Goal: Task Accomplishment & Management: Manage account settings

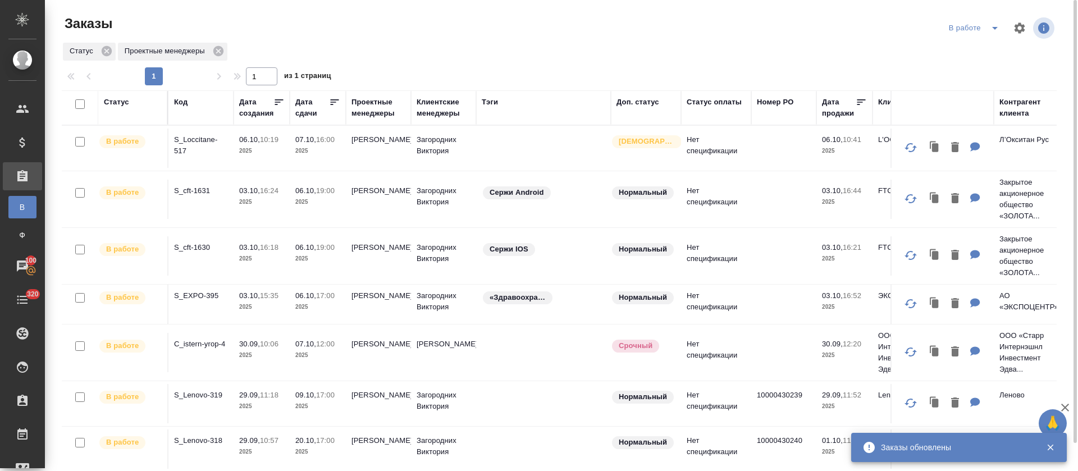
click at [1003, 26] on span "split button" at bounding box center [994, 27] width 17 height 13
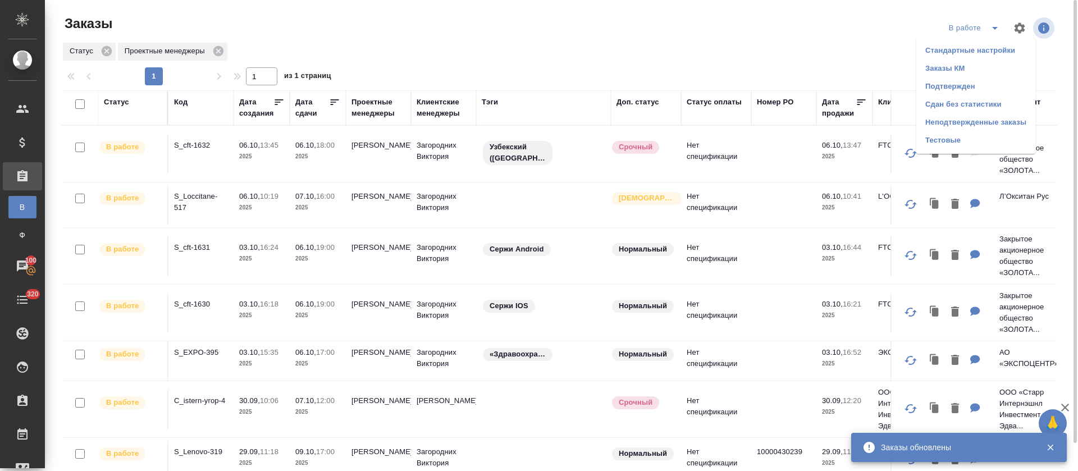
click at [966, 86] on li "Подтвержден" at bounding box center [975, 86] width 119 height 18
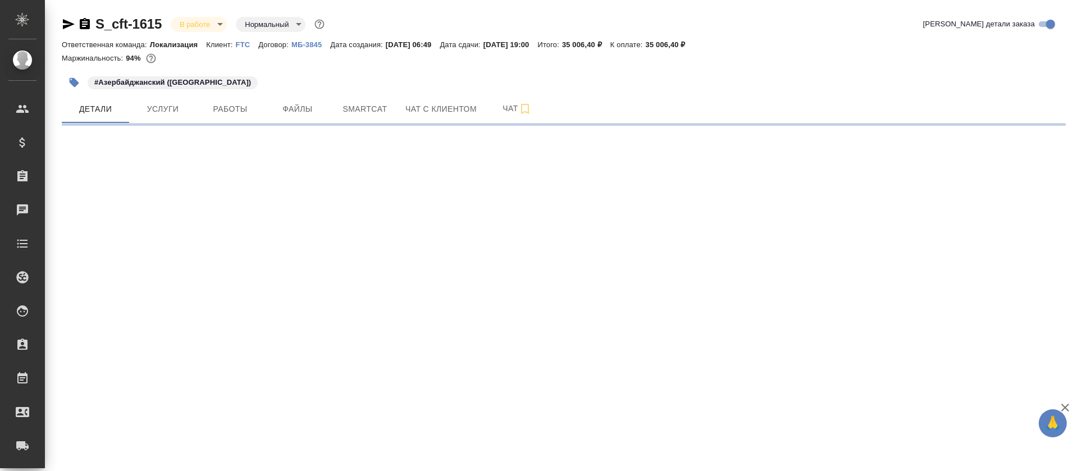
select select "RU"
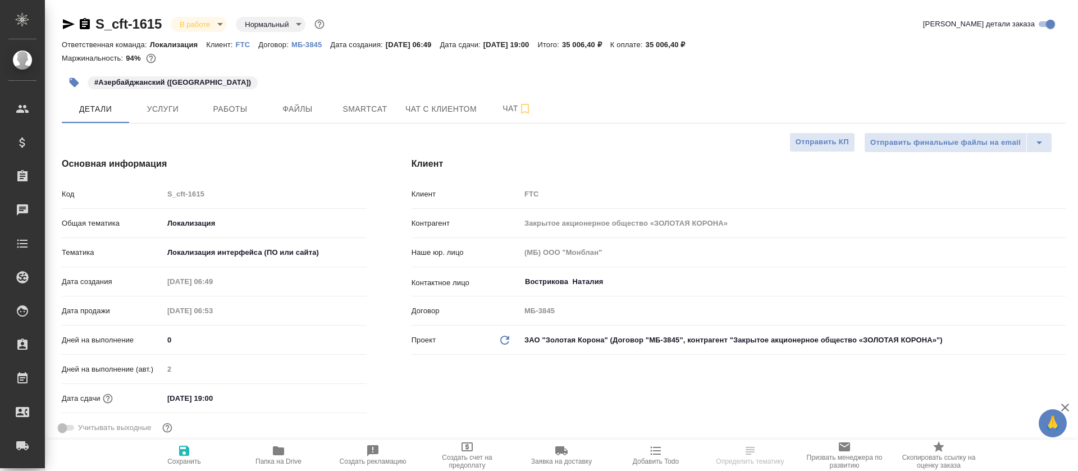
type textarea "x"
type input "[PERSON_NAME]"
type input "Сеитов Павел"
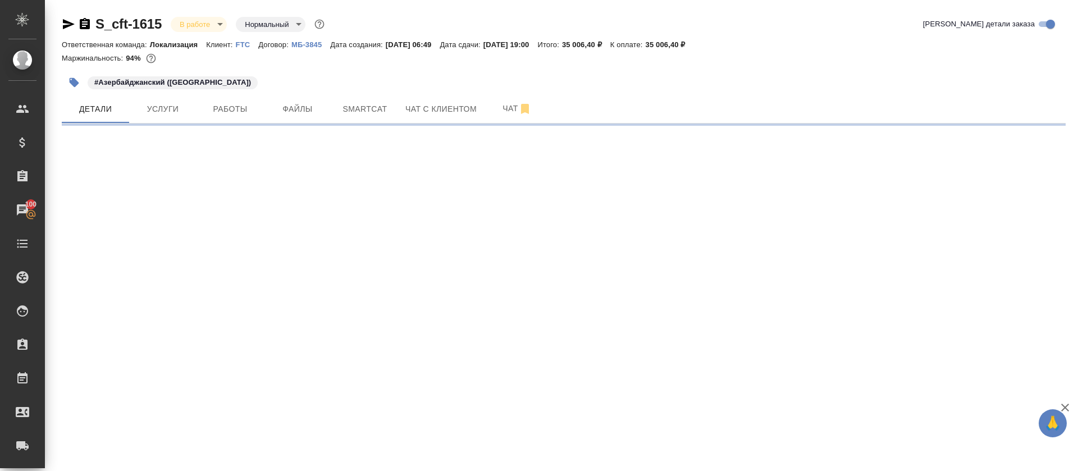
select select "RU"
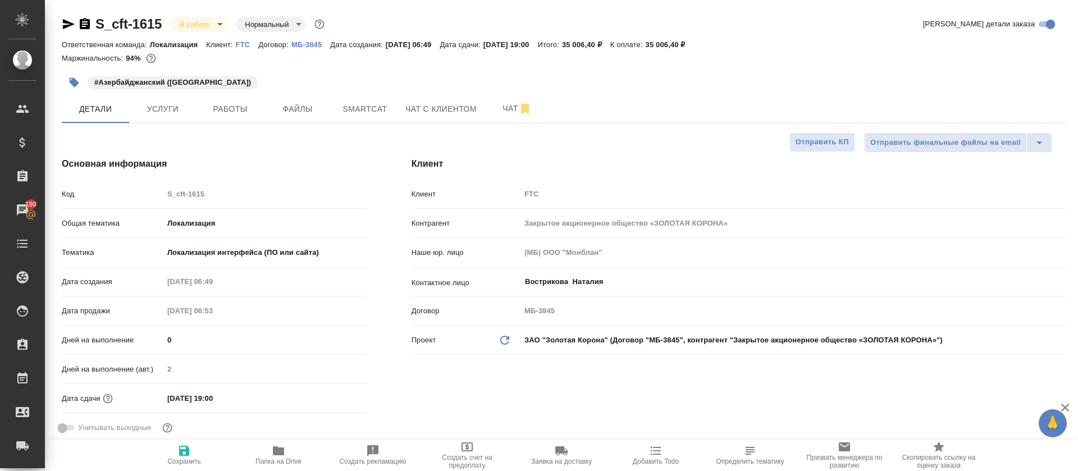
type textarea "x"
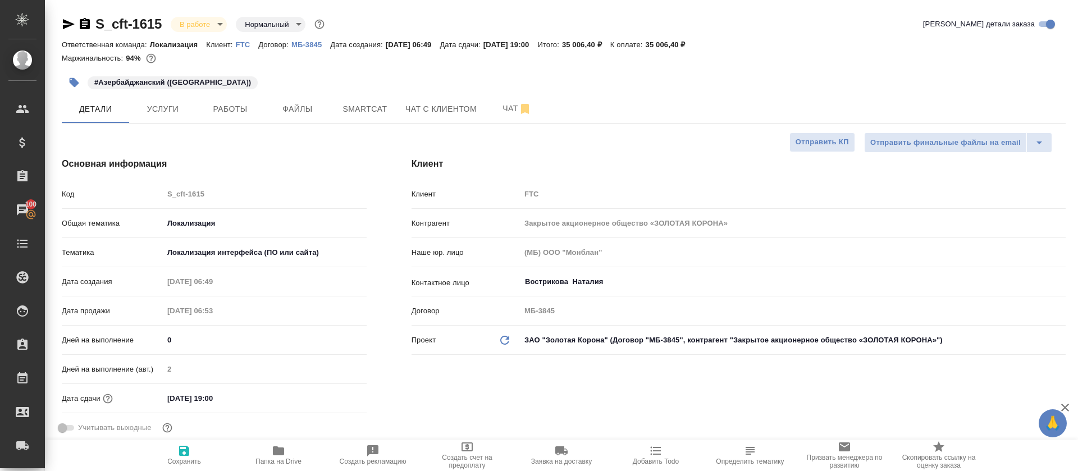
type textarea "x"
click at [359, 108] on span "Smartcat" at bounding box center [365, 109] width 54 height 14
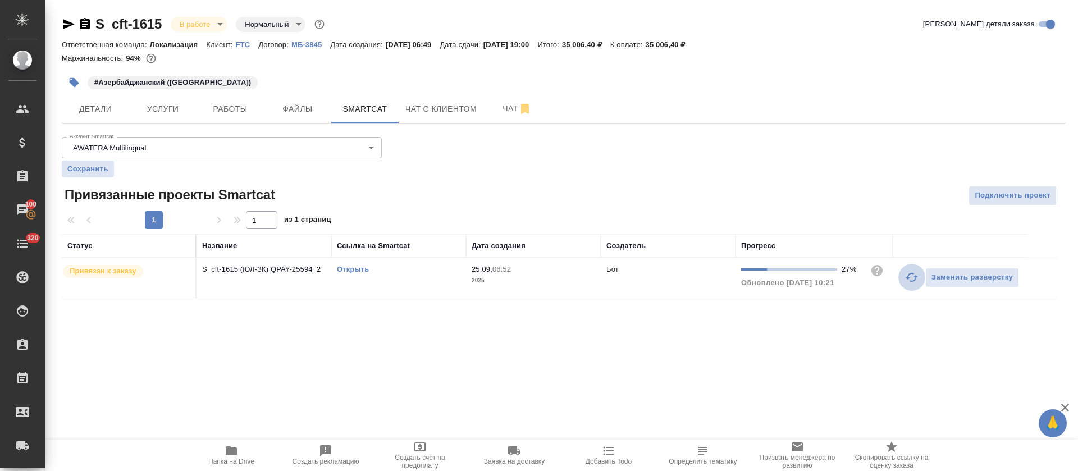
click at [913, 283] on icon "button" at bounding box center [911, 277] width 13 height 13
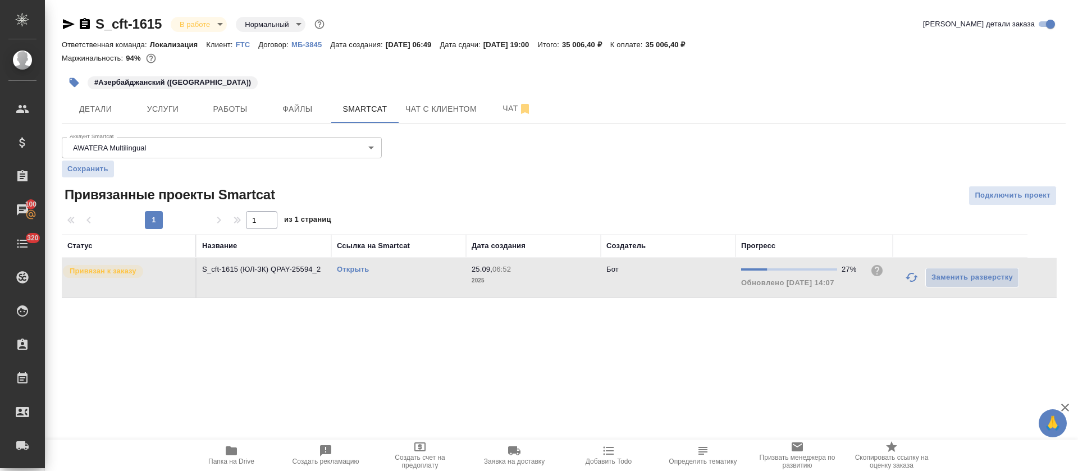
click at [361, 271] on link "Открыть" at bounding box center [353, 269] width 32 height 8
click at [915, 277] on icon "button" at bounding box center [912, 277] width 12 height 9
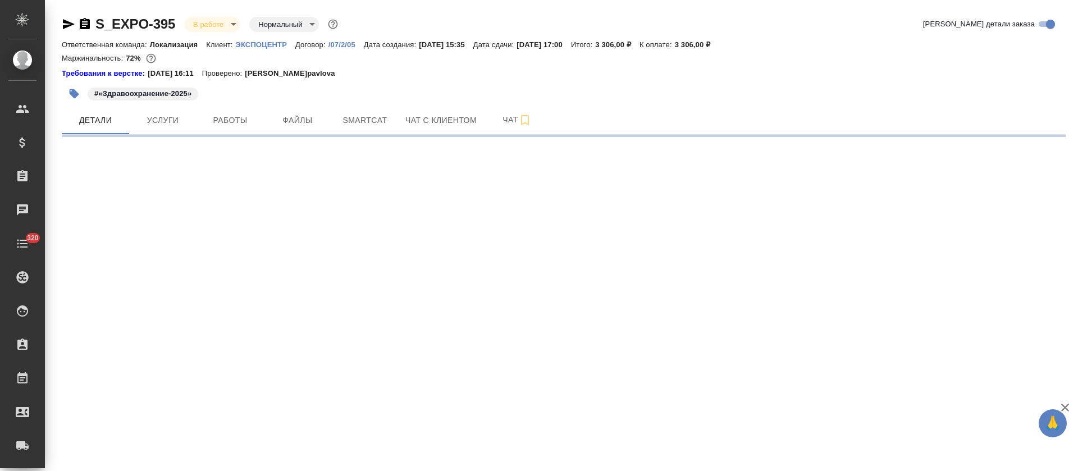
select select "RU"
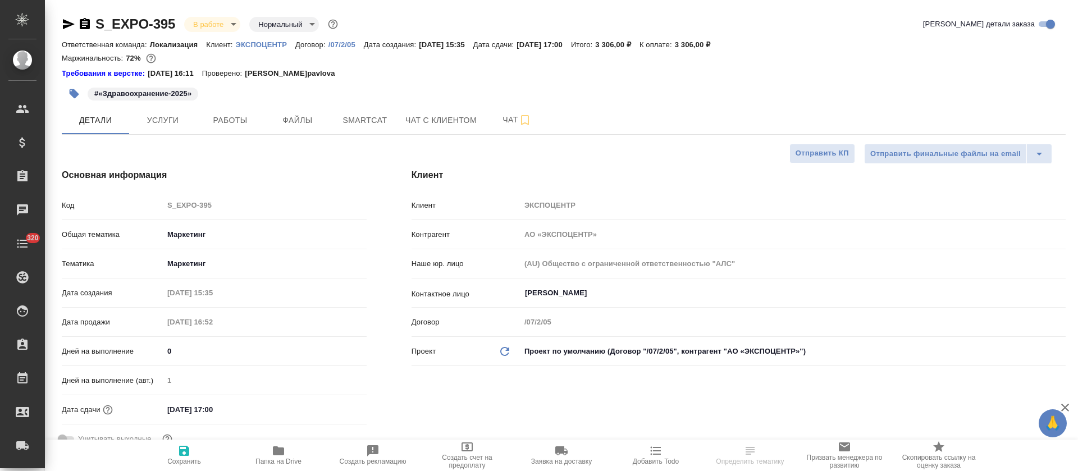
type textarea "x"
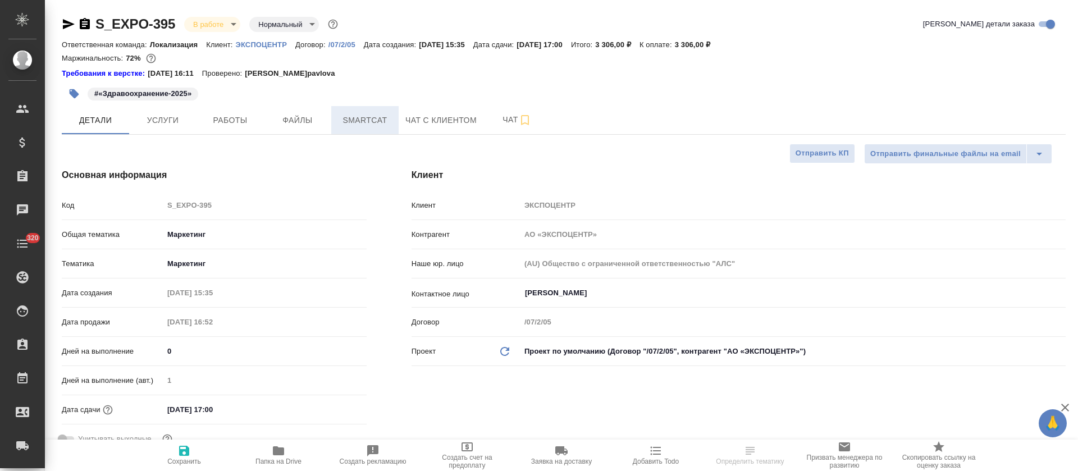
type textarea "x"
click at [349, 120] on span "Smartcat" at bounding box center [365, 120] width 54 height 14
type textarea "x"
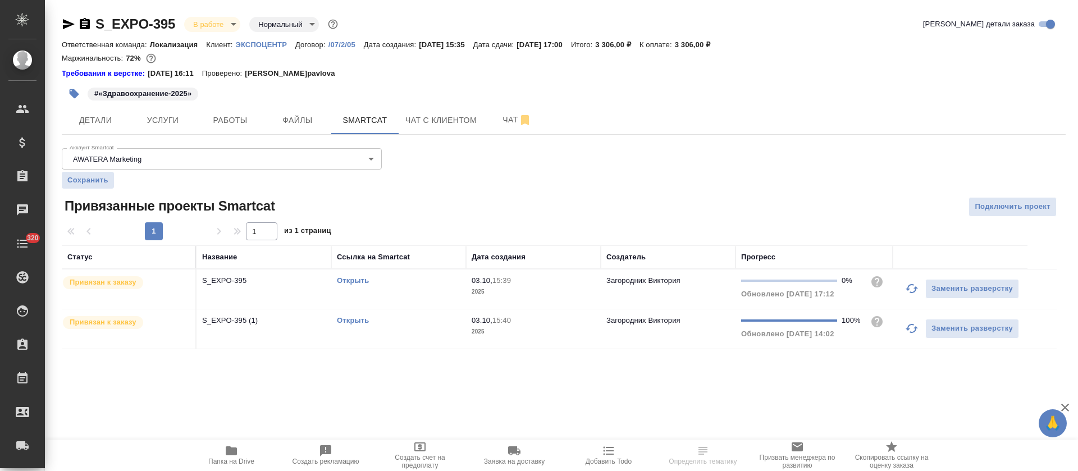
click at [909, 286] on icon "button" at bounding box center [912, 288] width 12 height 9
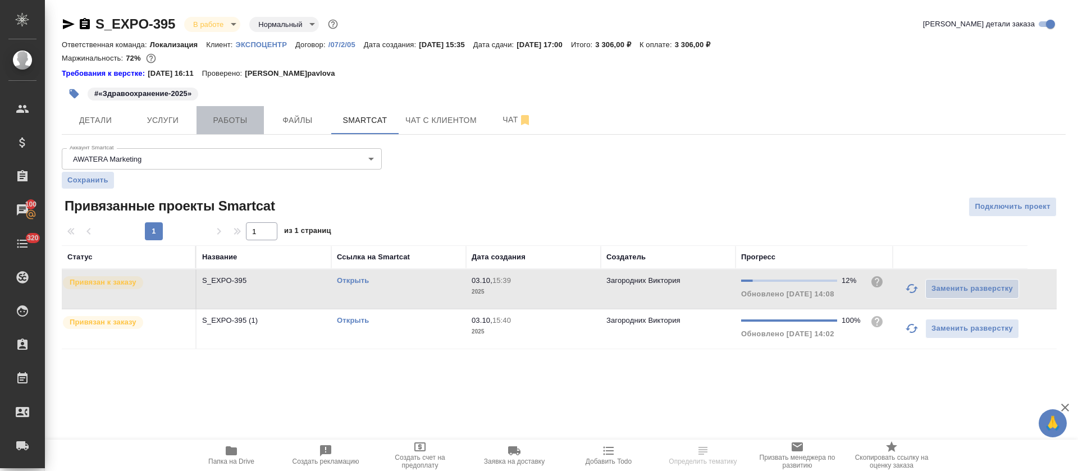
click at [211, 125] on span "Работы" at bounding box center [230, 120] width 54 height 14
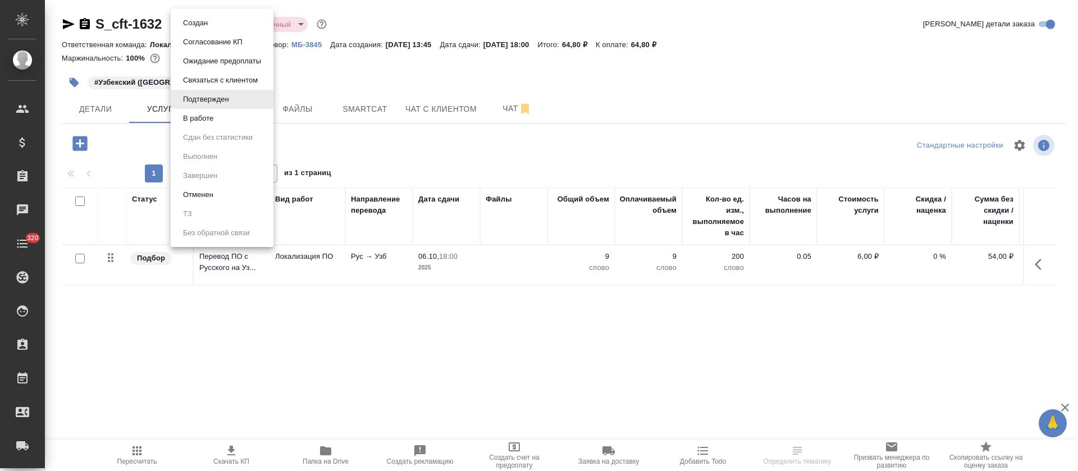
click at [221, 25] on body "🙏 .cls-1 fill:#fff; AWATERA Tretyakova Olga Клиенты Спецификации Заказы Чаты 32…" at bounding box center [539, 235] width 1078 height 471
click at [200, 115] on button "В работе" at bounding box center [198, 118] width 37 height 12
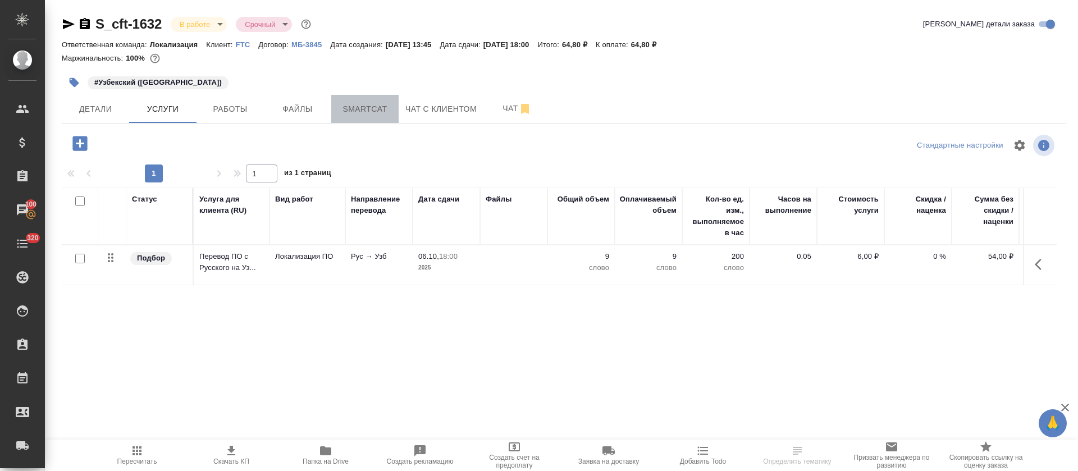
click at [376, 111] on span "Smartcat" at bounding box center [365, 109] width 54 height 14
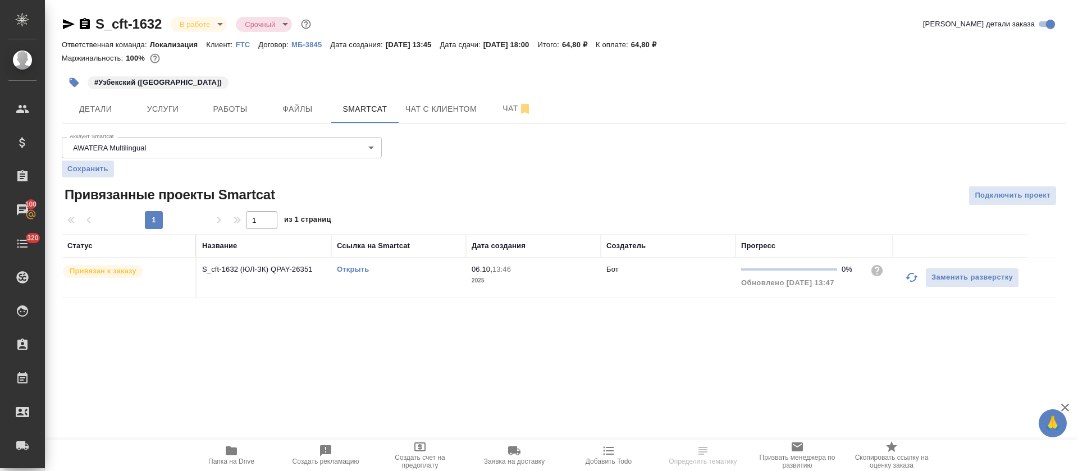
click at [349, 272] on link "Открыть" at bounding box center [353, 269] width 32 height 8
click at [241, 116] on button "Работы" at bounding box center [229, 109] width 67 height 28
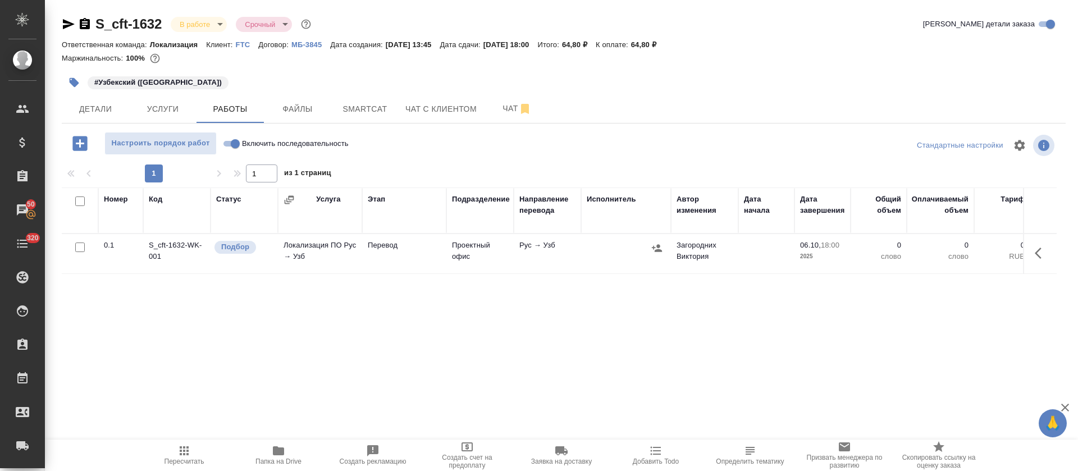
click at [233, 144] on input "Включить последовательность" at bounding box center [235, 143] width 40 height 13
checkbox input "true"
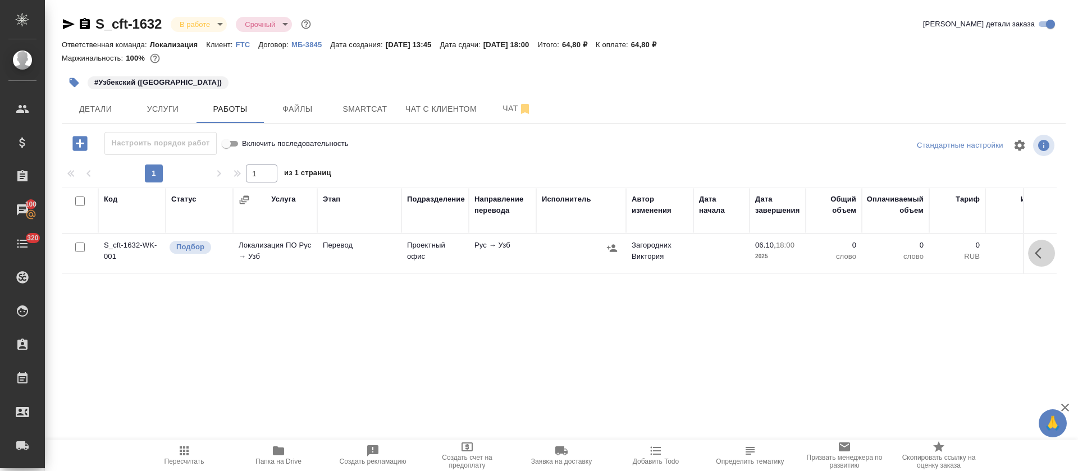
click at [1046, 257] on icon "button" at bounding box center [1041, 252] width 13 height 13
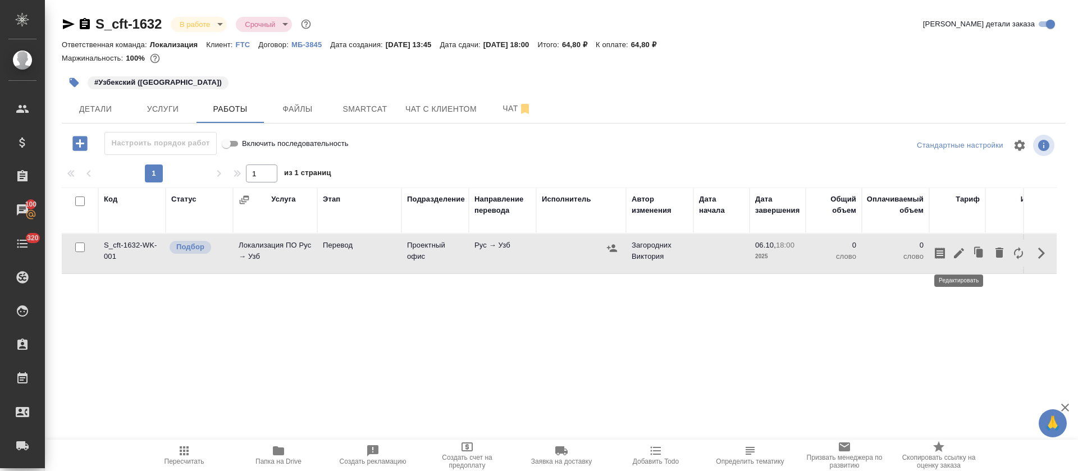
click at [953, 256] on icon "button" at bounding box center [958, 252] width 13 height 13
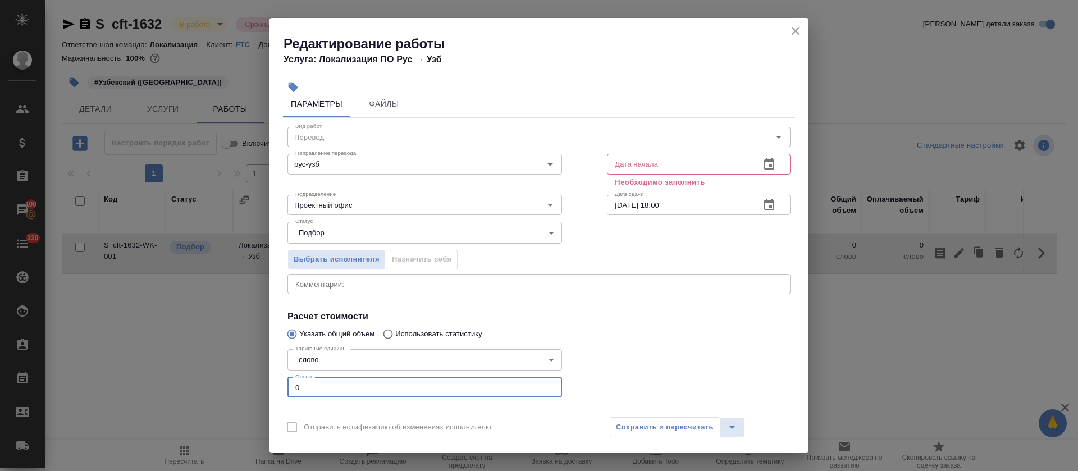
drag, startPoint x: 307, startPoint y: 398, endPoint x: 271, endPoint y: 399, distance: 35.9
click at [271, 399] on div "Параметры Файлы Вид работ Перевод Вид работ Направление перевода рус-узб Направ…" at bounding box center [538, 254] width 539 height 310
type input "5"
click at [762, 160] on icon "button" at bounding box center [768, 163] width 13 height 13
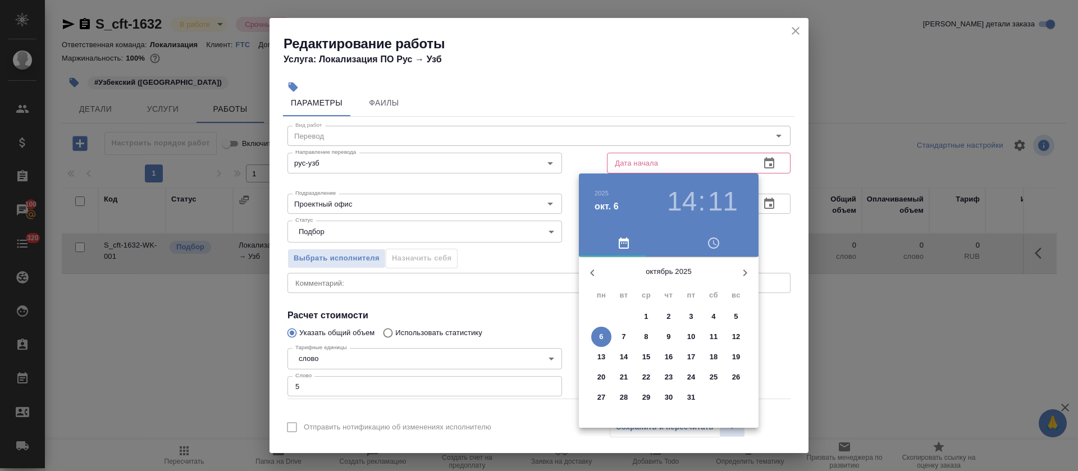
click at [600, 335] on p "6" at bounding box center [601, 336] width 4 height 11
type input "06.10.2025 14:11"
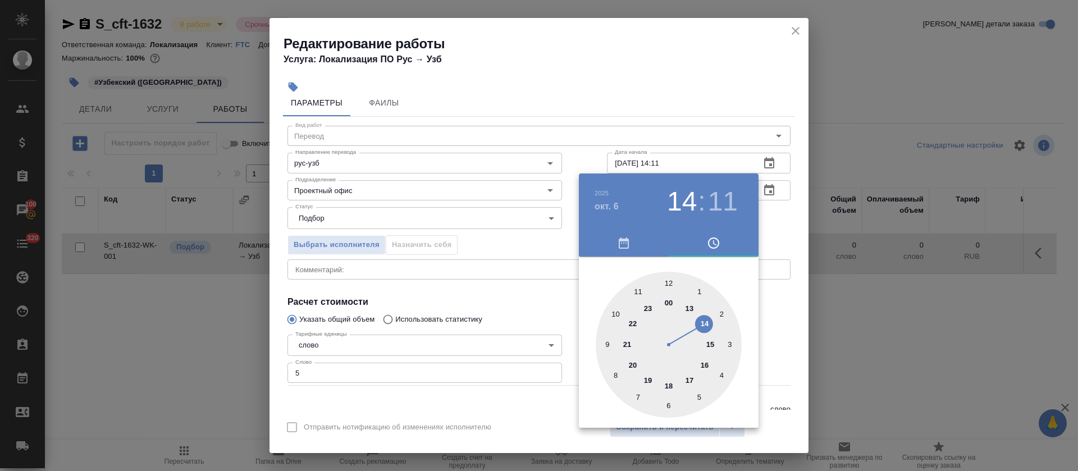
click at [499, 332] on div at bounding box center [539, 235] width 1078 height 471
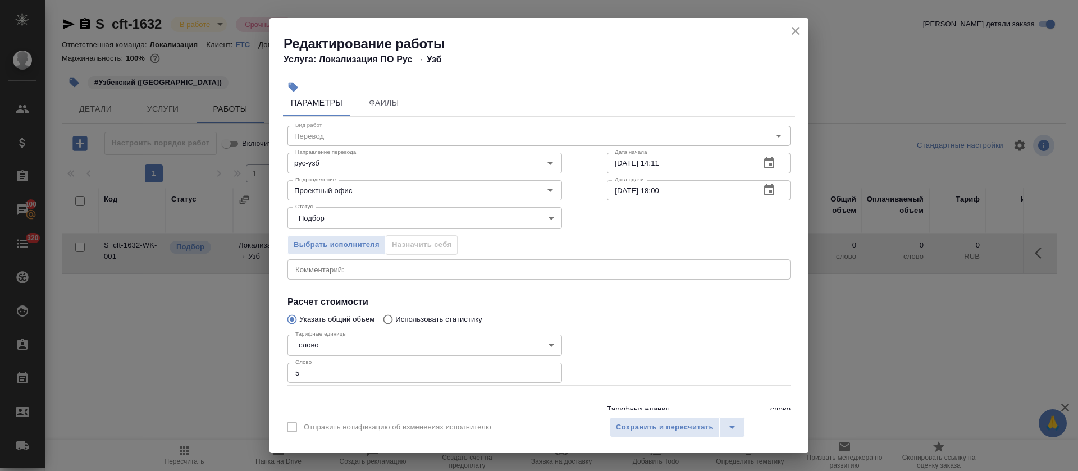
click at [764, 195] on button "button" at bounding box center [769, 190] width 27 height 27
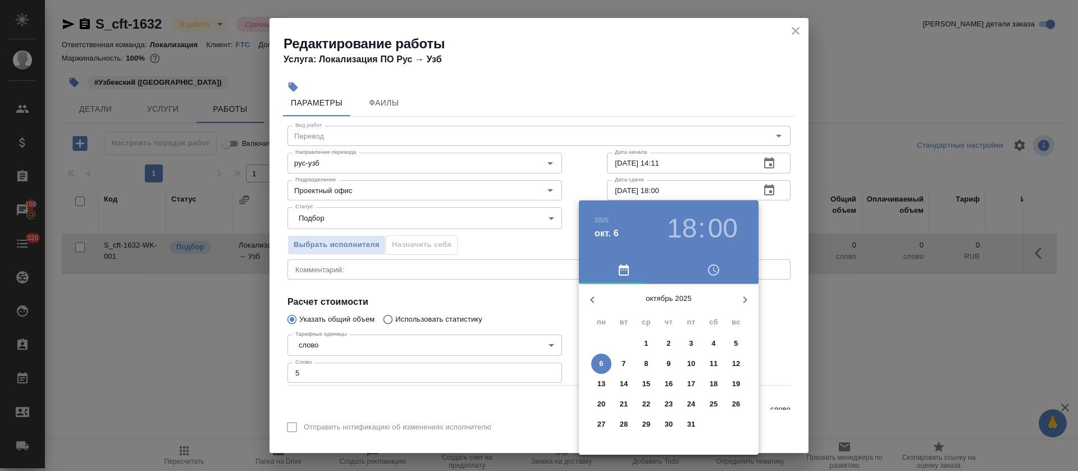
click at [698, 228] on h3 ":" at bounding box center [701, 228] width 7 height 31
click at [691, 236] on h3 "18" at bounding box center [682, 228] width 30 height 31
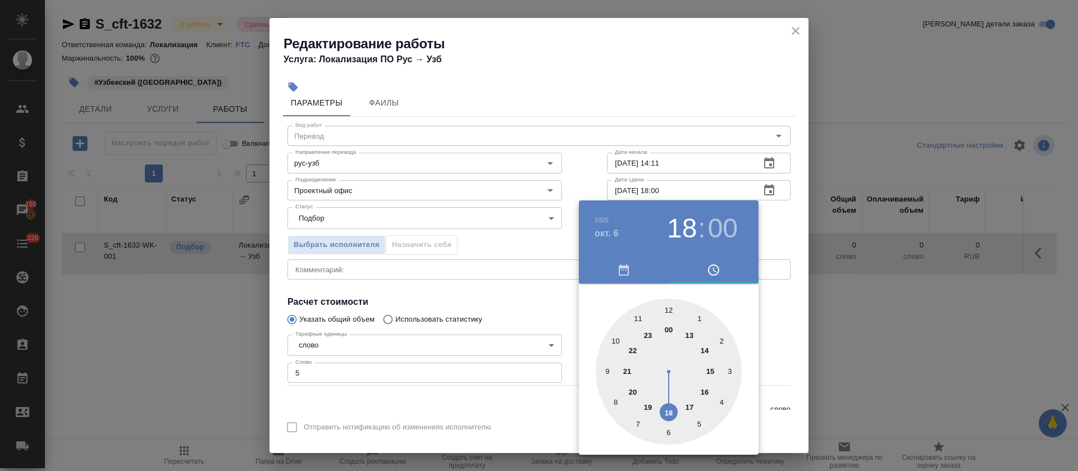
click at [689, 406] on div at bounding box center [669, 372] width 146 height 146
type input "06.10.2025 17:00"
click at [366, 306] on div at bounding box center [539, 235] width 1078 height 471
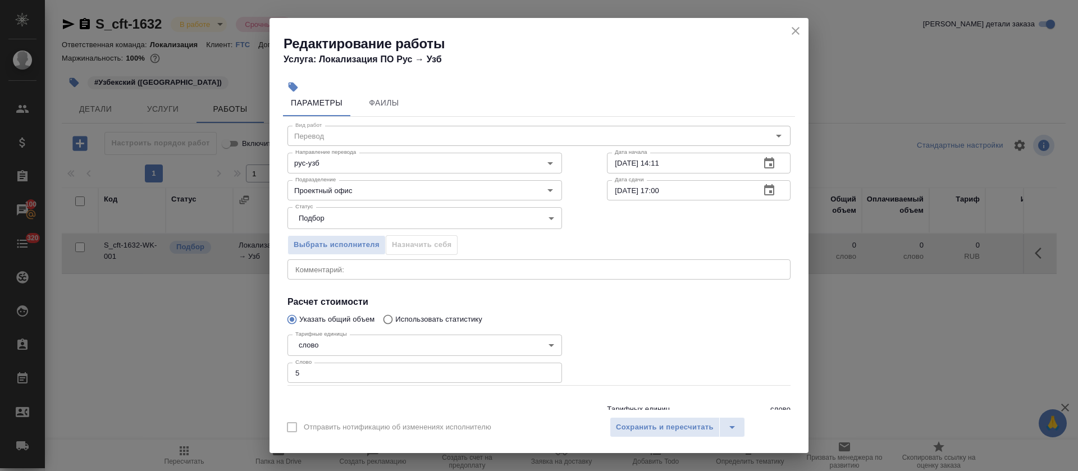
click at [644, 410] on div "Отправить нотификацию об изменениях исполнителю Сохранить и пересчитать" at bounding box center [538, 431] width 539 height 43
click at [645, 422] on span "Сохранить и пересчитать" at bounding box center [665, 427] width 98 height 13
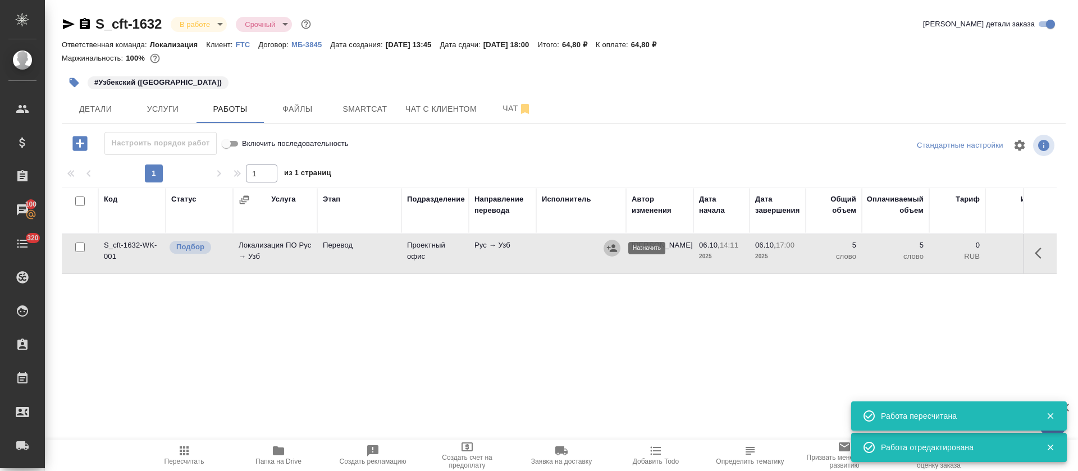
click at [611, 252] on icon "button" at bounding box center [612, 247] width 10 height 7
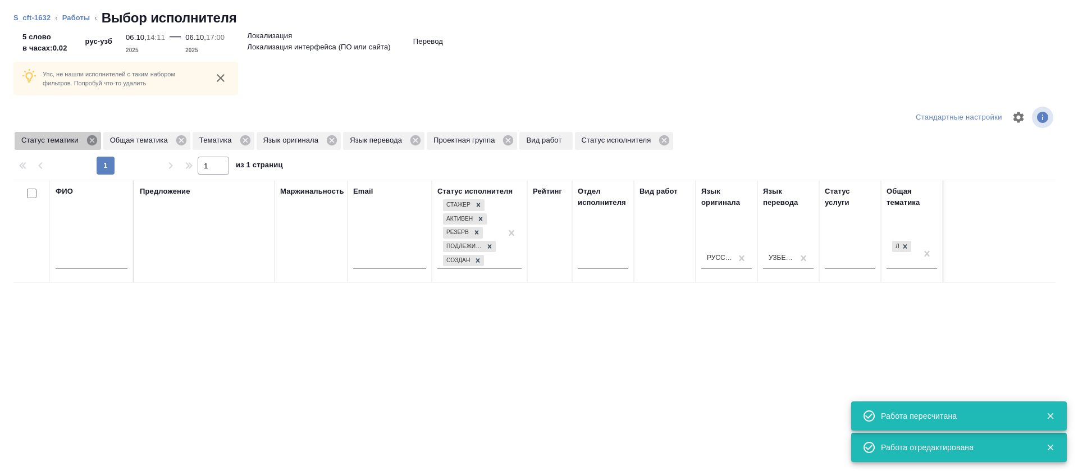
click at [95, 143] on icon at bounding box center [91, 140] width 10 height 10
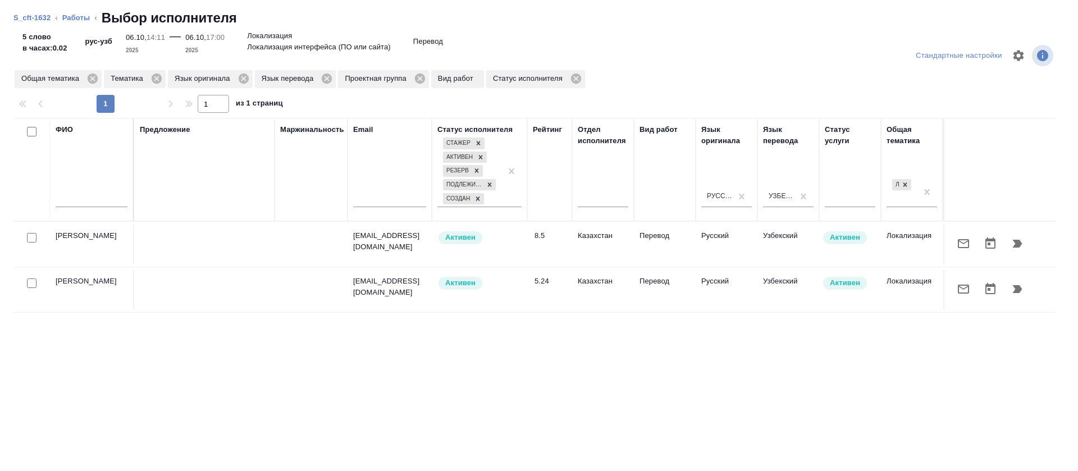
click at [958, 240] on icon "button" at bounding box center [963, 243] width 11 height 9
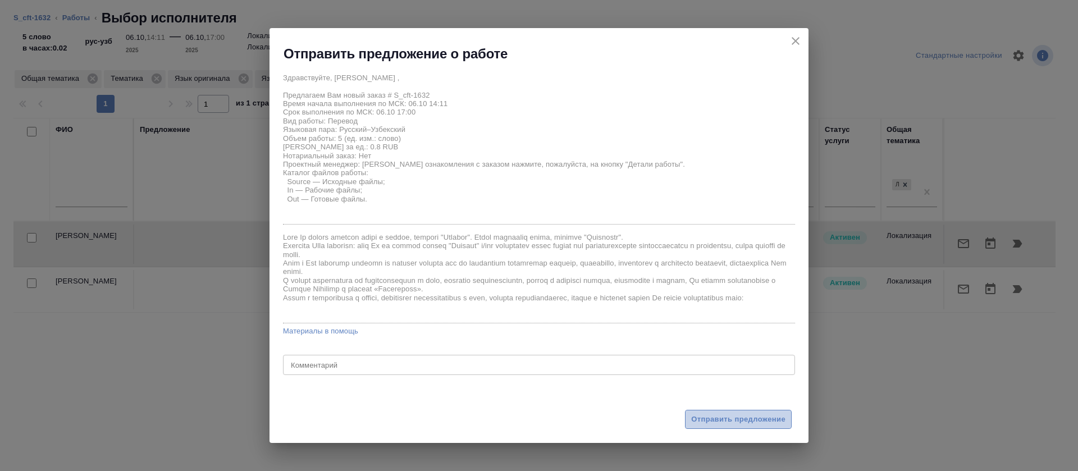
click at [703, 419] on span "Отправить предложение" at bounding box center [738, 419] width 94 height 13
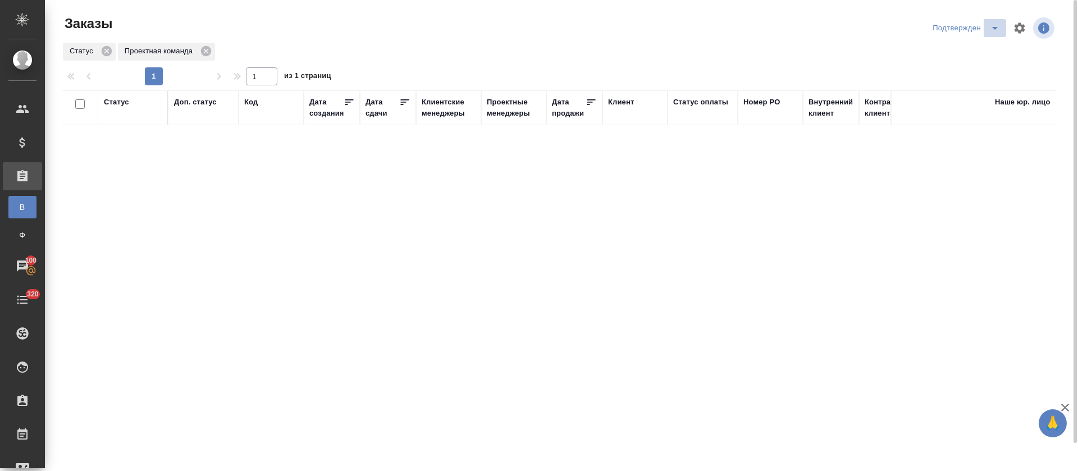
click at [1001, 34] on icon "split button" at bounding box center [994, 27] width 13 height 13
click at [988, 61] on li "В работе" at bounding box center [967, 69] width 119 height 18
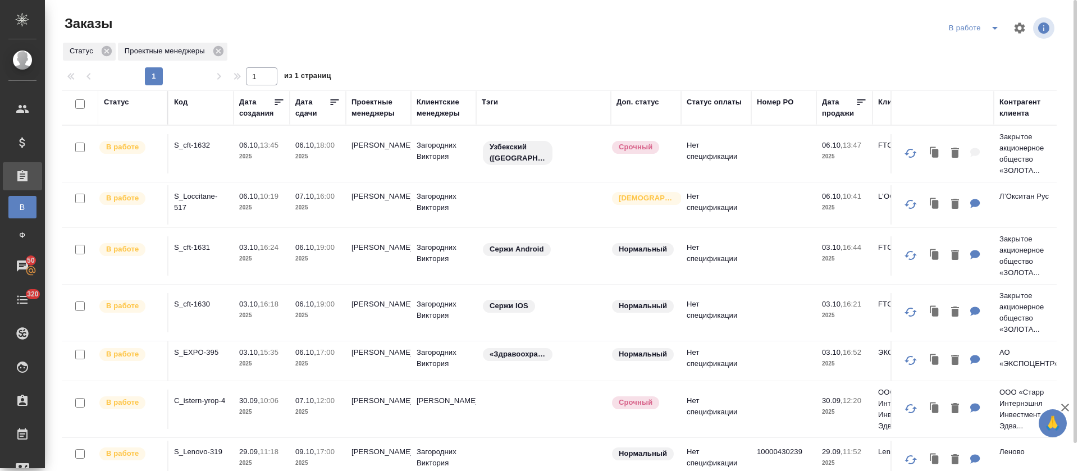
click at [189, 253] on td "S_cft-1631" at bounding box center [200, 255] width 65 height 39
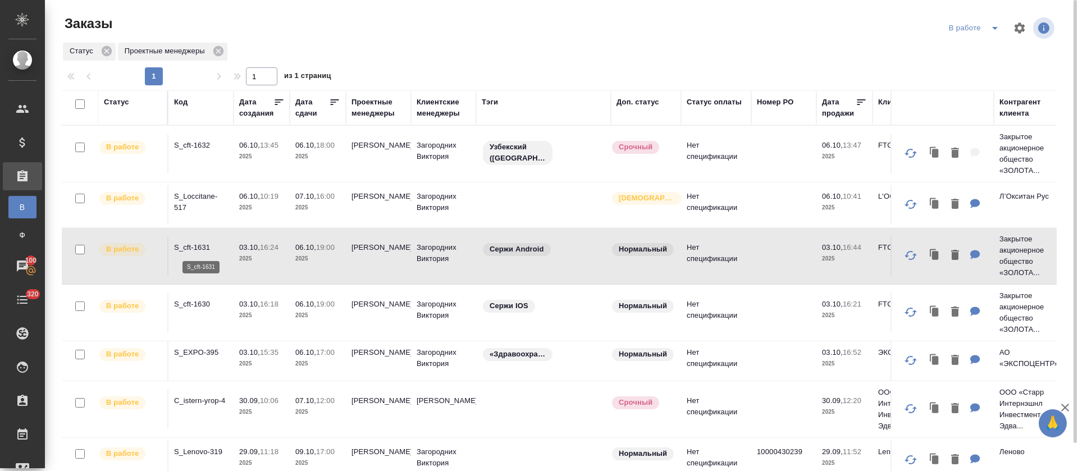
click at [201, 250] on p "S_cft-1631" at bounding box center [201, 247] width 54 height 11
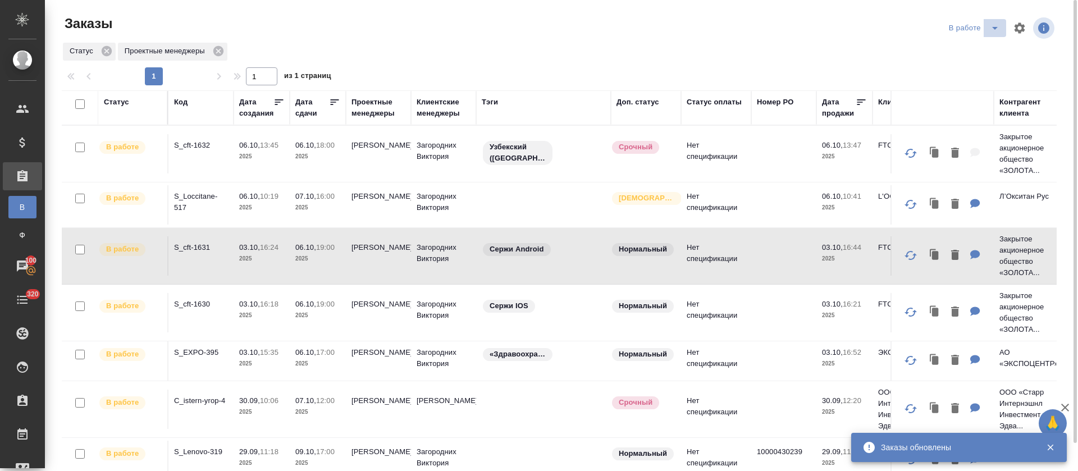
click at [993, 33] on icon "split button" at bounding box center [994, 27] width 13 height 13
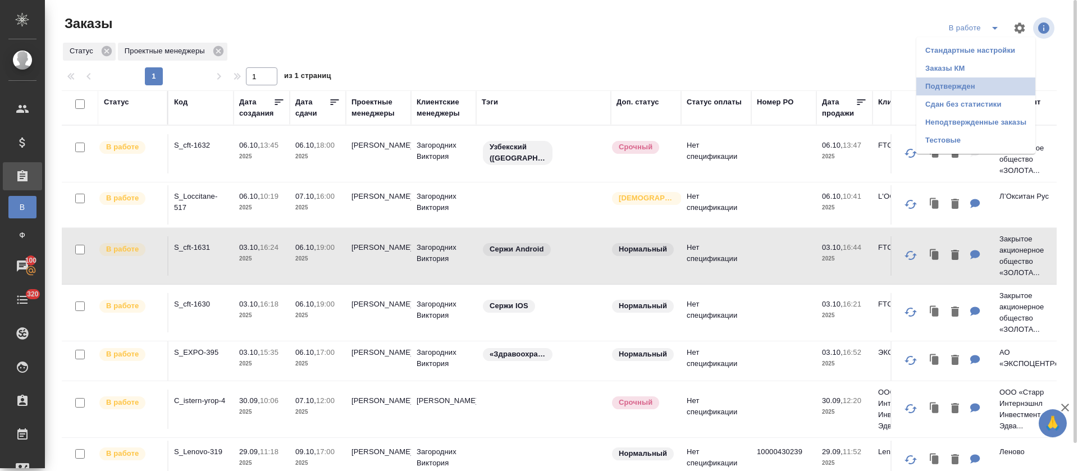
click at [979, 84] on li "Подтвержден" at bounding box center [975, 86] width 119 height 18
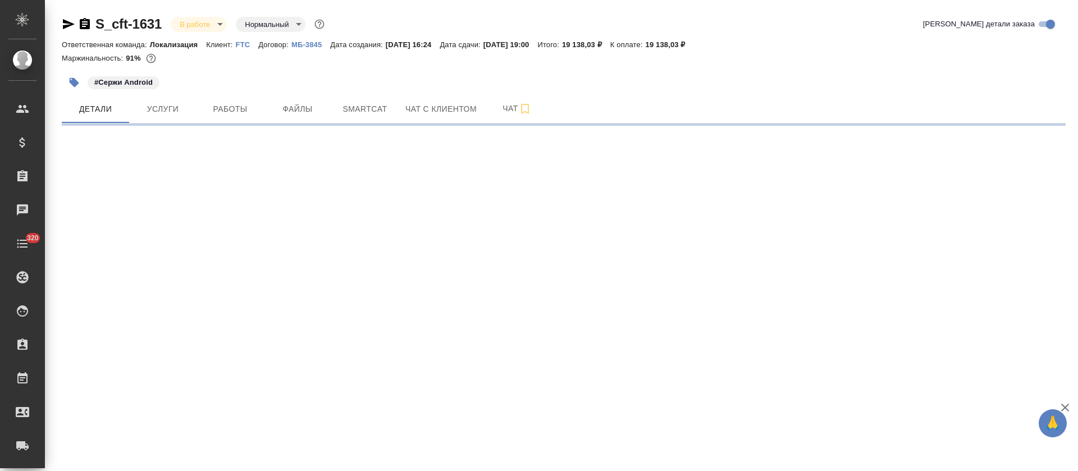
select select "RU"
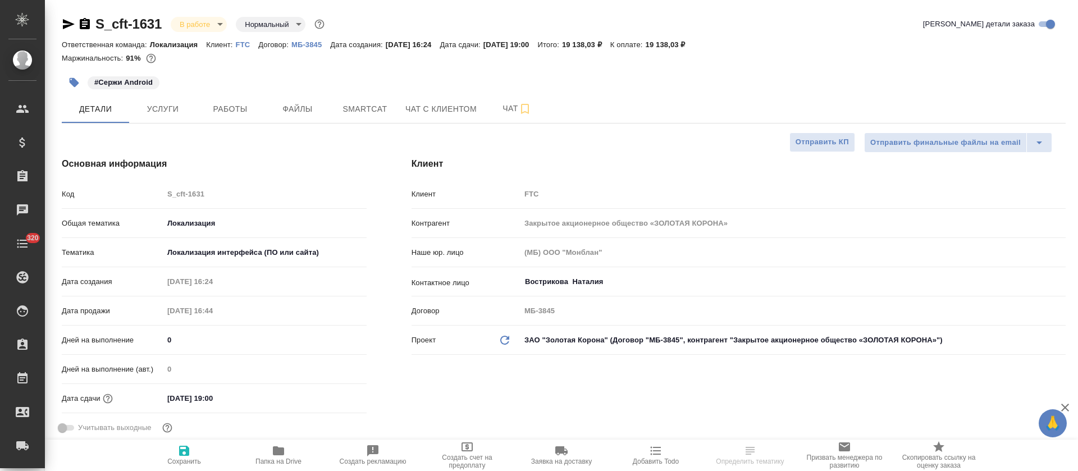
type textarea "x"
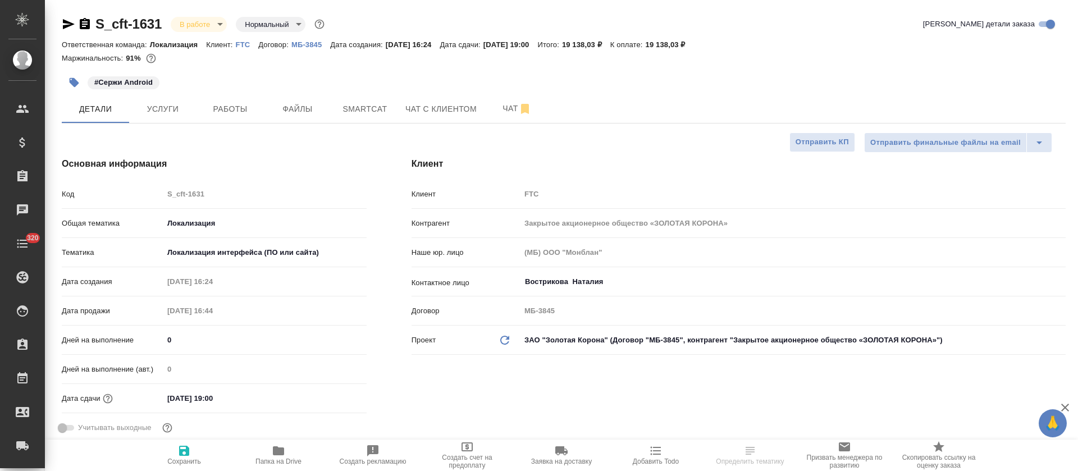
type textarea "x"
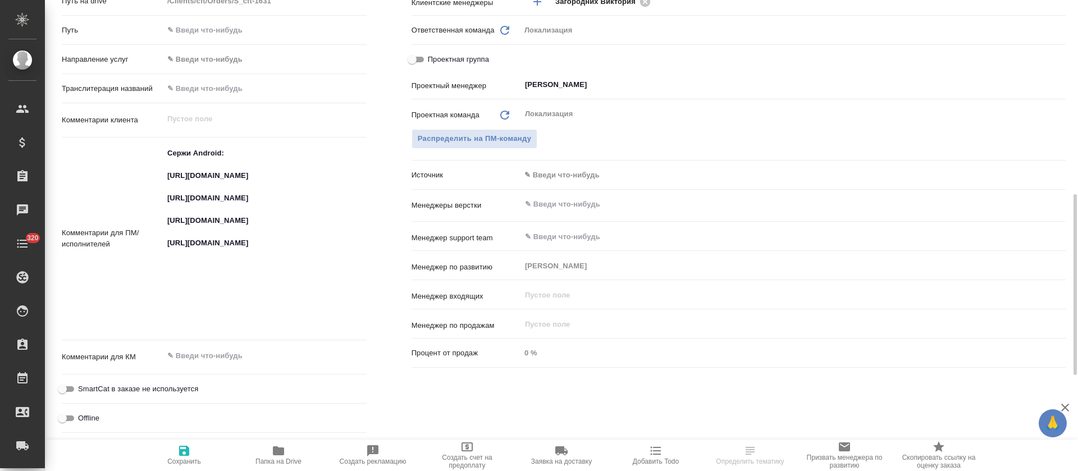
type textarea "x"
click at [207, 185] on textarea "Сержи Android: https://smartcat.com/projects/ce1e2d04-3e56-436e-975d-80da745dea…" at bounding box center [264, 238] width 203 height 188
click at [207, 185] on textarea "Сержи Android: https://smartcat.com/projects/ce1e2d04-3e56-436e-975d-80da745dea…" at bounding box center [265, 238] width 202 height 188
type textarea "x"
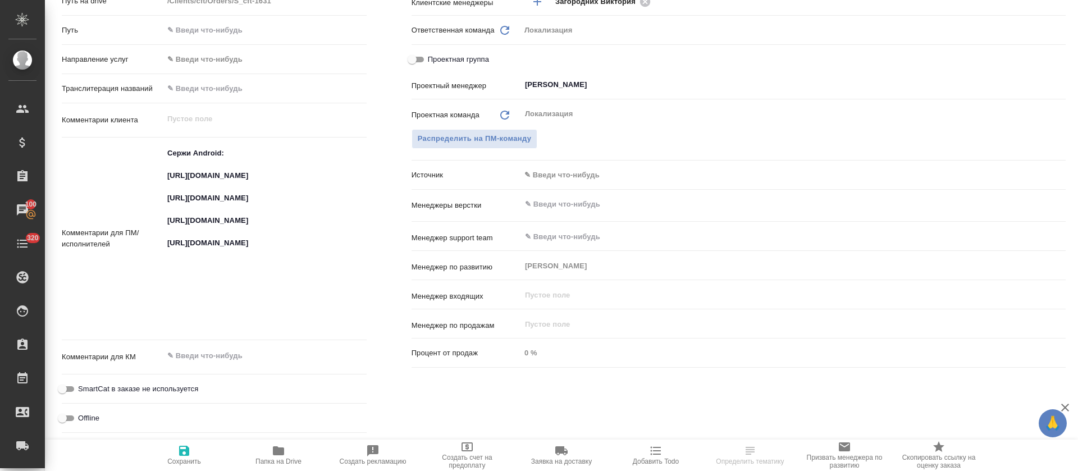
type textarea "x"
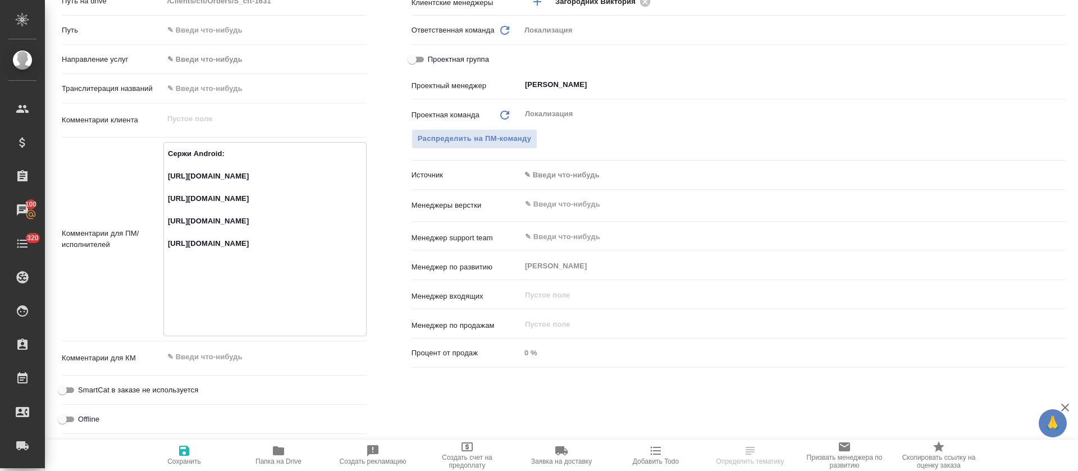
click at [210, 225] on textarea "Сержи Android: https://smartcat.com/projects/ce1e2d04-3e56-436e-975d-80da745dea…" at bounding box center [265, 238] width 202 height 188
click at [212, 214] on textarea "Сержи Android: https://smartcat.com/projects/ce1e2d04-3e56-436e-975d-80da745dea…" at bounding box center [265, 238] width 202 height 188
type textarea "x"
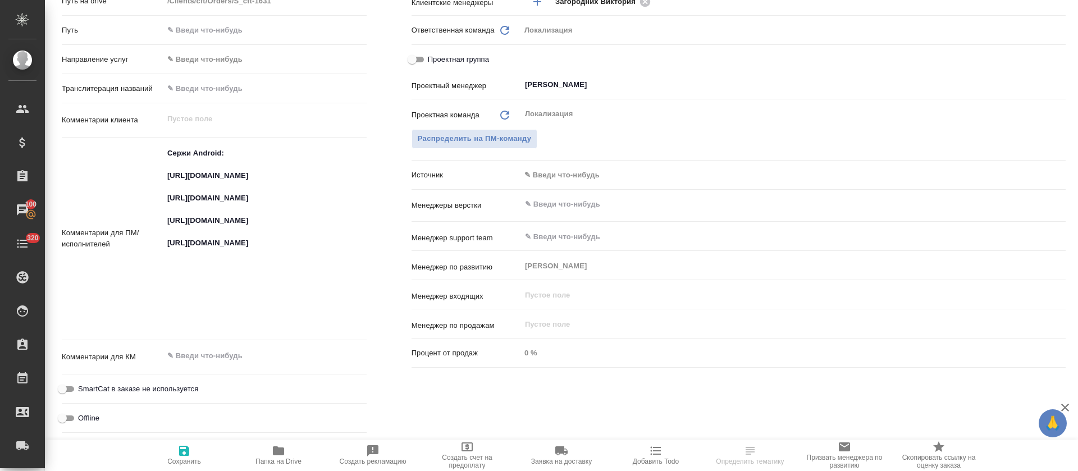
type textarea "x"
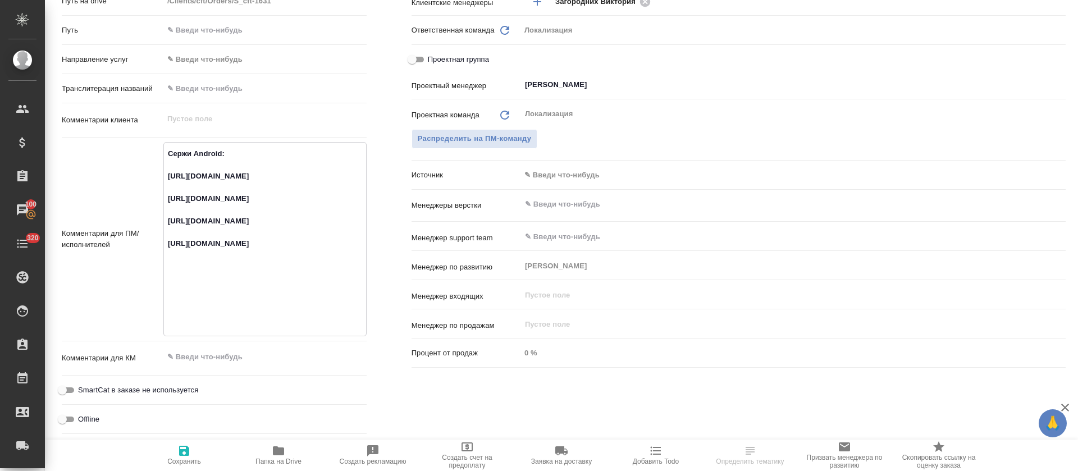
click at [218, 240] on textarea "Сержи Android: https://smartcat.com/projects/ce1e2d04-3e56-436e-975d-80da745dea…" at bounding box center [265, 238] width 202 height 188
click at [197, 272] on textarea "Сержи Android: https://smartcat.com/projects/ce1e2d04-3e56-436e-975d-80da745dea…" at bounding box center [265, 238] width 202 height 188
click at [197, 272] on div ".cls-1 fill:#fff; AWATERA Tretyakova Olga Клиенты Спецификации Заказы 100 Чаты …" at bounding box center [539, 235] width 1078 height 471
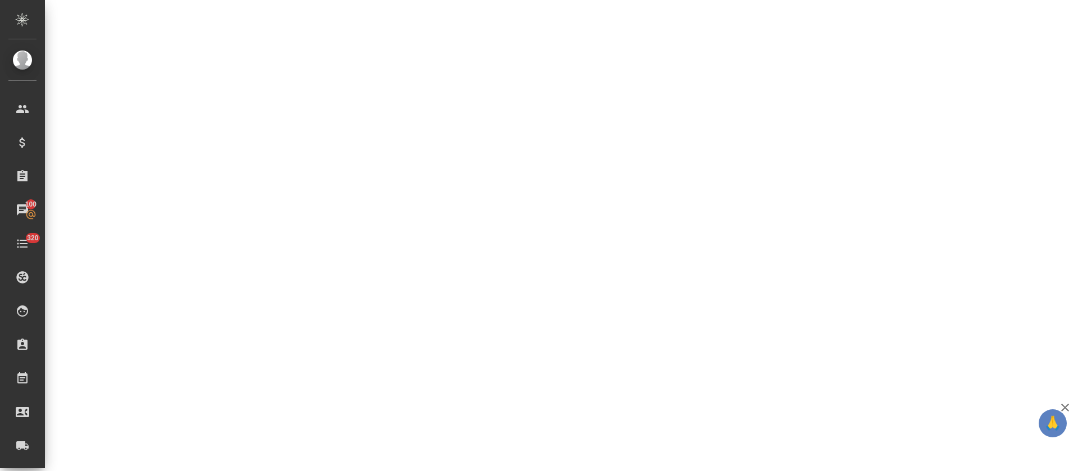
select select "RU"
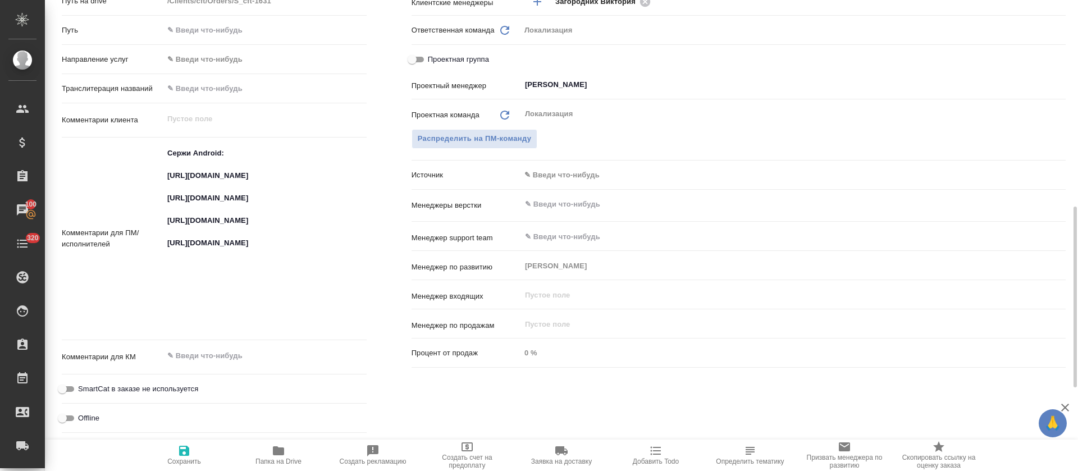
click at [197, 253] on textarea "Сержи Android: https://smartcat.com/projects/ce1e2d04-3e56-436e-975d-80da745dea…" at bounding box center [264, 238] width 203 height 188
type textarea "x"
click at [197, 253] on textarea "Сержи Android: https://smartcat.com/projects/ce1e2d04-3e56-436e-975d-80da745dea…" at bounding box center [265, 238] width 202 height 188
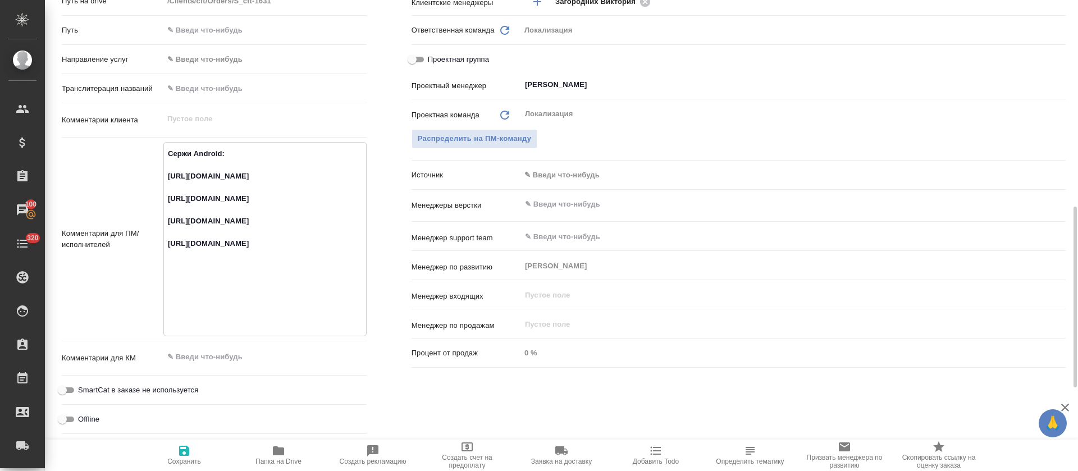
scroll to position [514, 0]
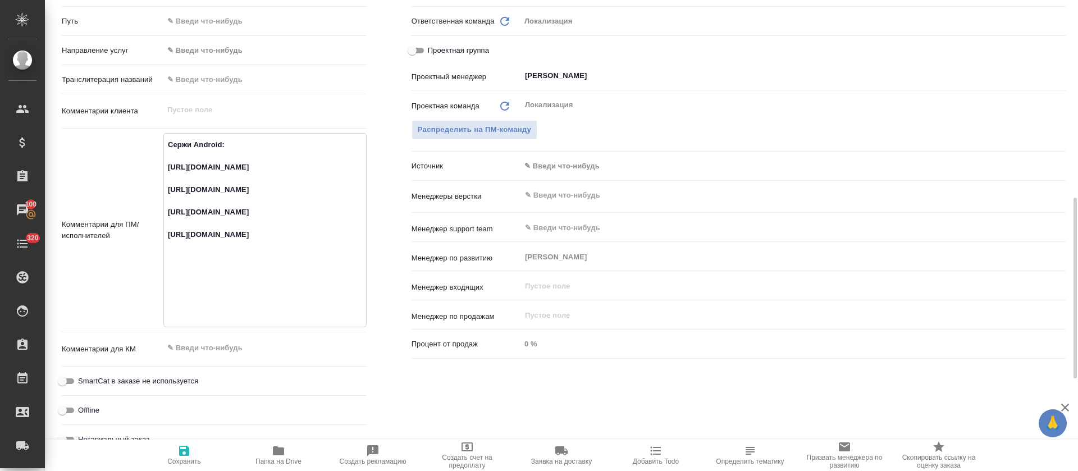
click at [197, 253] on textarea "Сержи Android: https://smartcat.com/projects/ce1e2d04-3e56-436e-975d-80da745dea…" at bounding box center [265, 229] width 202 height 188
type textarea "x"
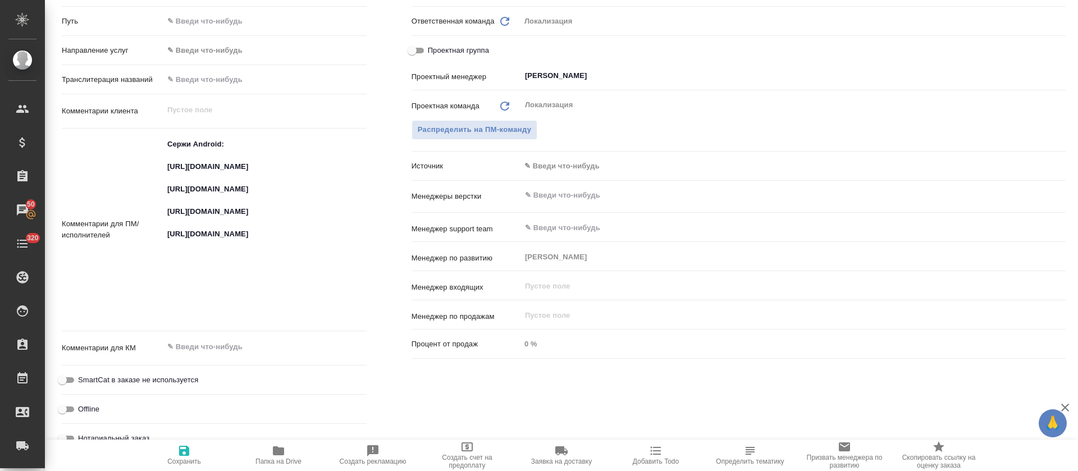
type textarea "x"
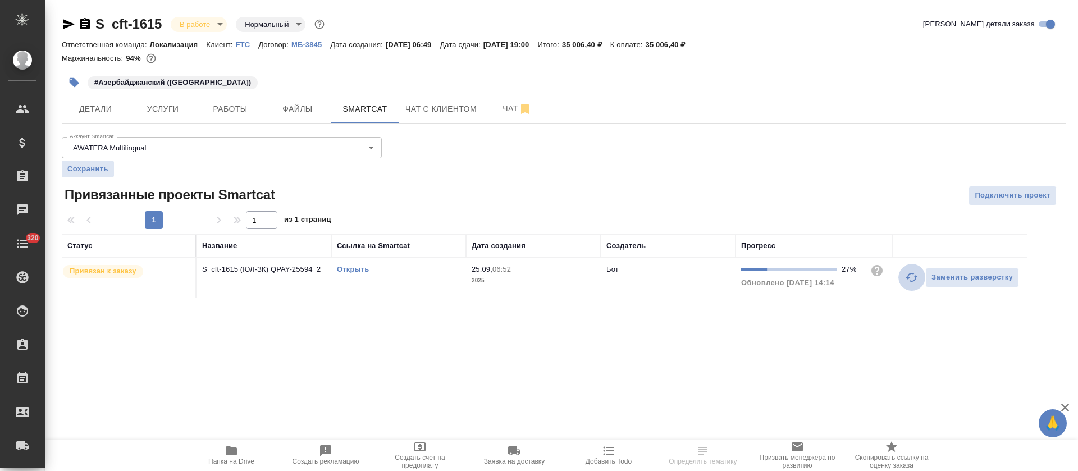
click at [916, 276] on icon "button" at bounding box center [912, 277] width 12 height 9
click at [912, 276] on icon "button" at bounding box center [911, 277] width 13 height 13
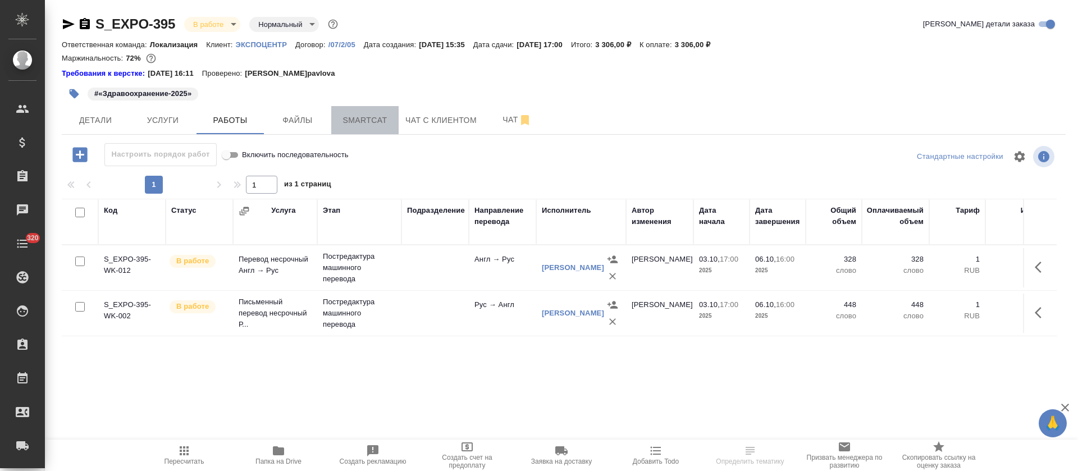
click at [350, 115] on span "Smartcat" at bounding box center [365, 120] width 54 height 14
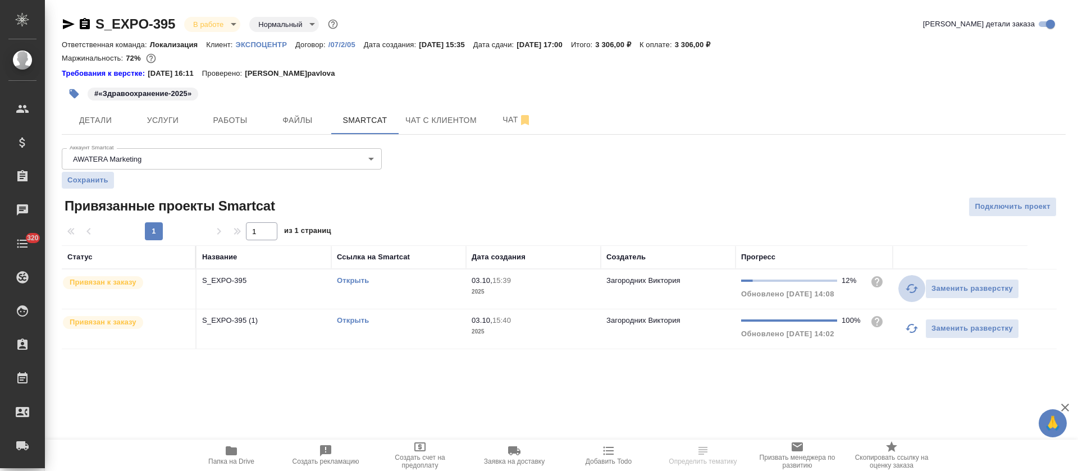
click at [902, 294] on button "button" at bounding box center [911, 288] width 27 height 27
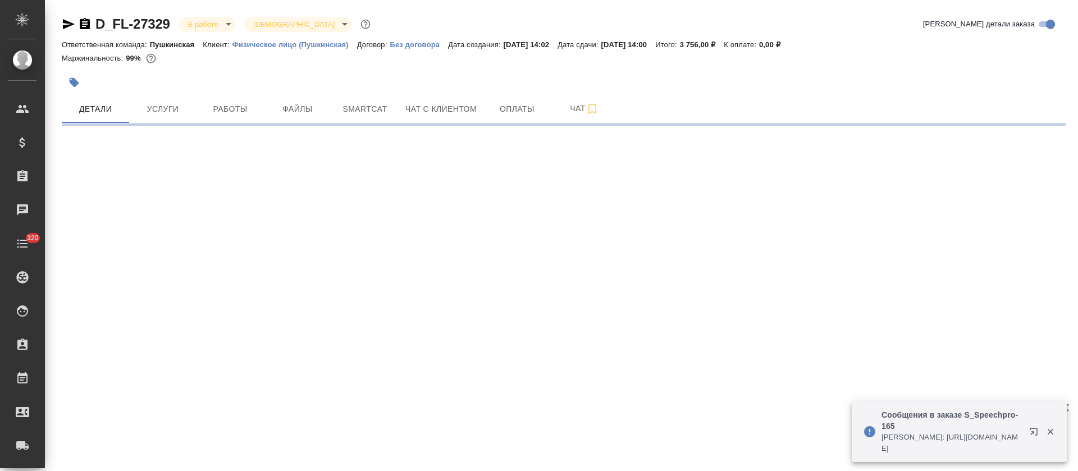
select select "RU"
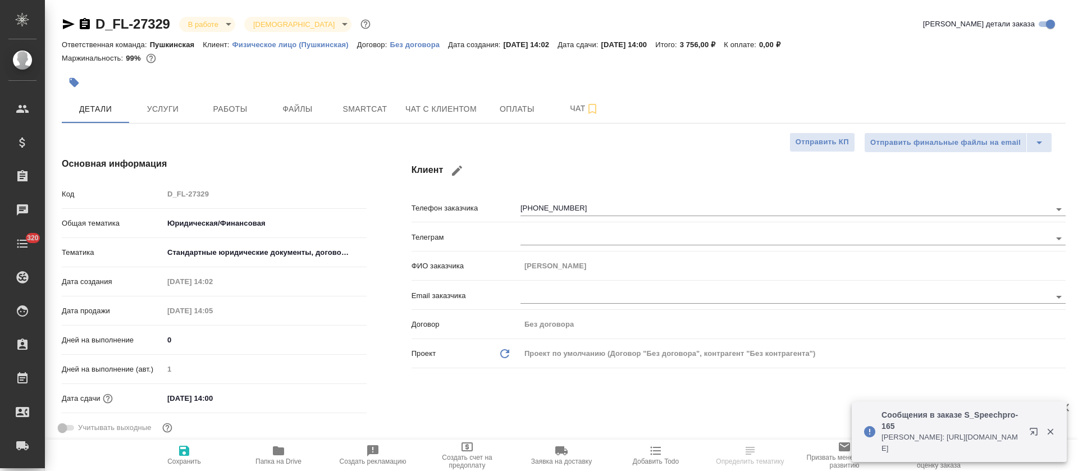
type textarea "x"
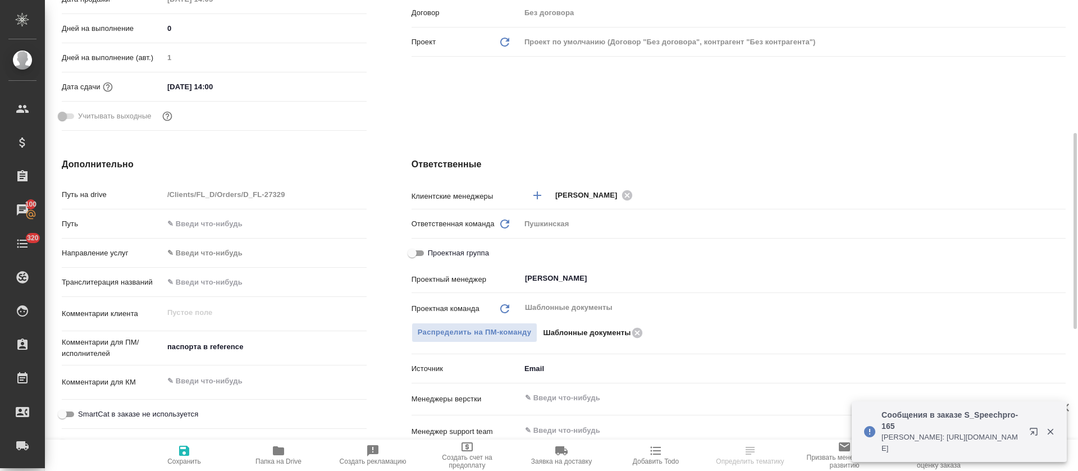
scroll to position [314, 0]
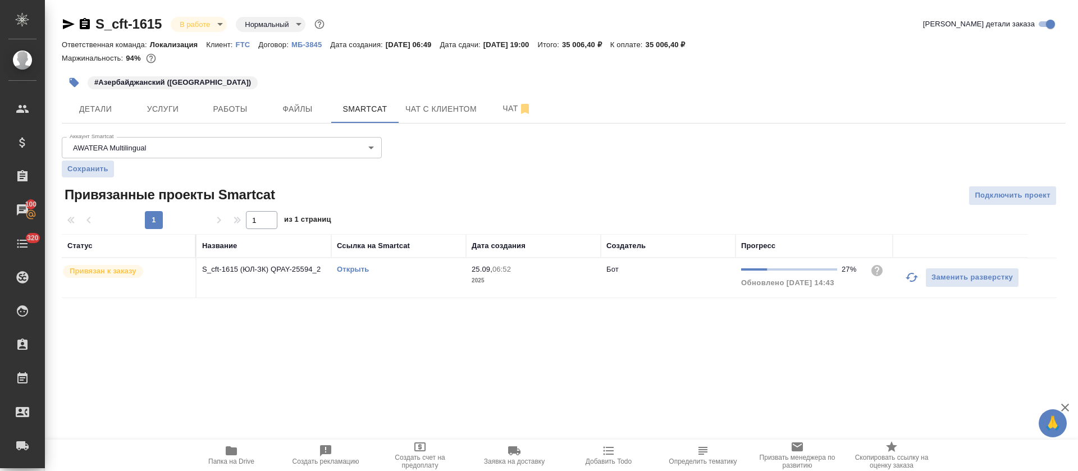
click at [912, 280] on icon "button" at bounding box center [911, 277] width 13 height 13
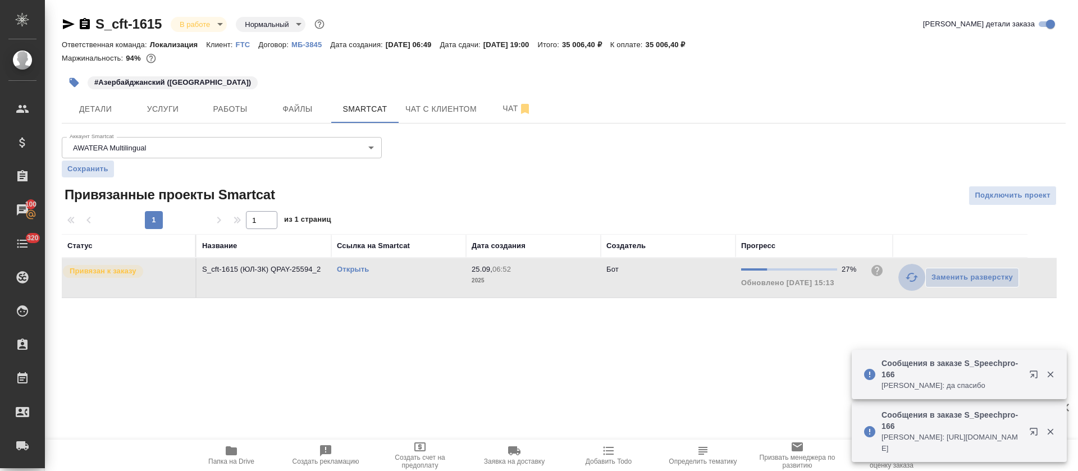
click at [908, 276] on icon "button" at bounding box center [912, 277] width 12 height 9
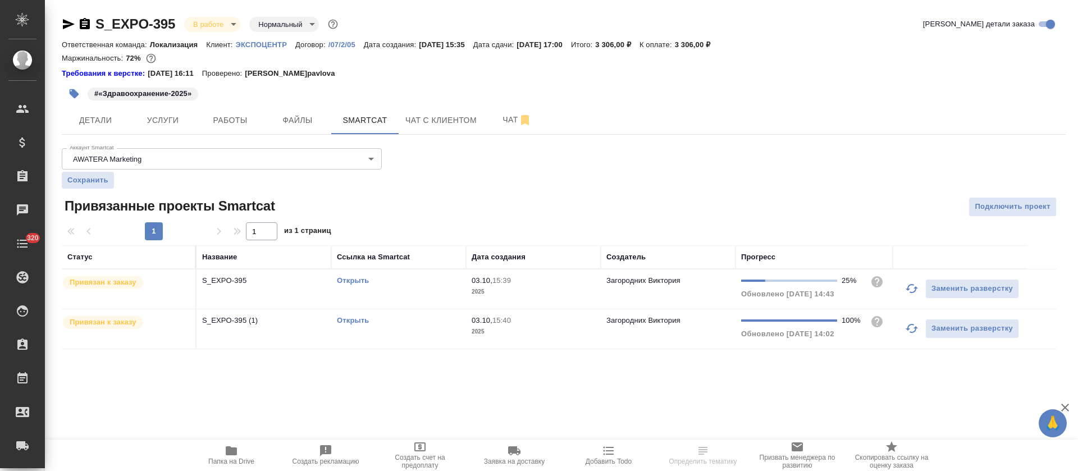
click at [908, 289] on icon "button" at bounding box center [912, 288] width 12 height 9
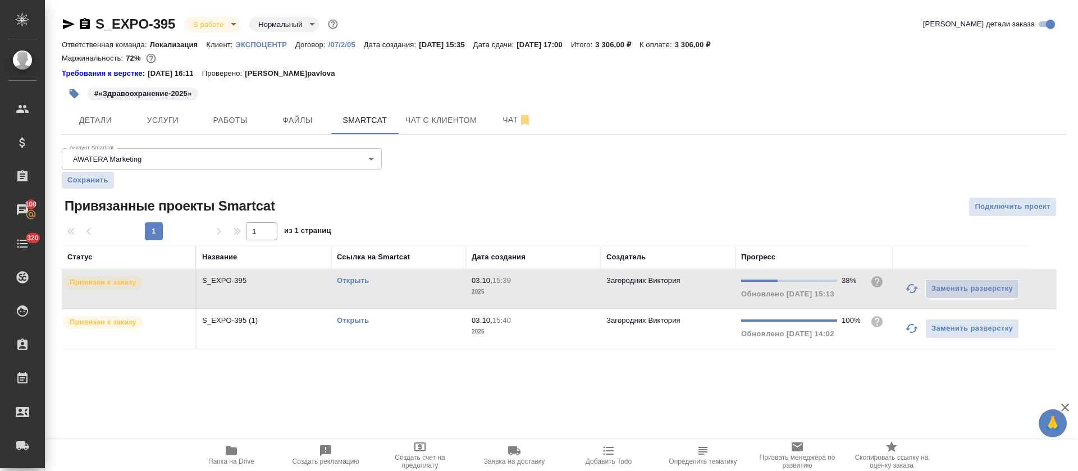
click at [912, 288] on icon "button" at bounding box center [911, 288] width 13 height 13
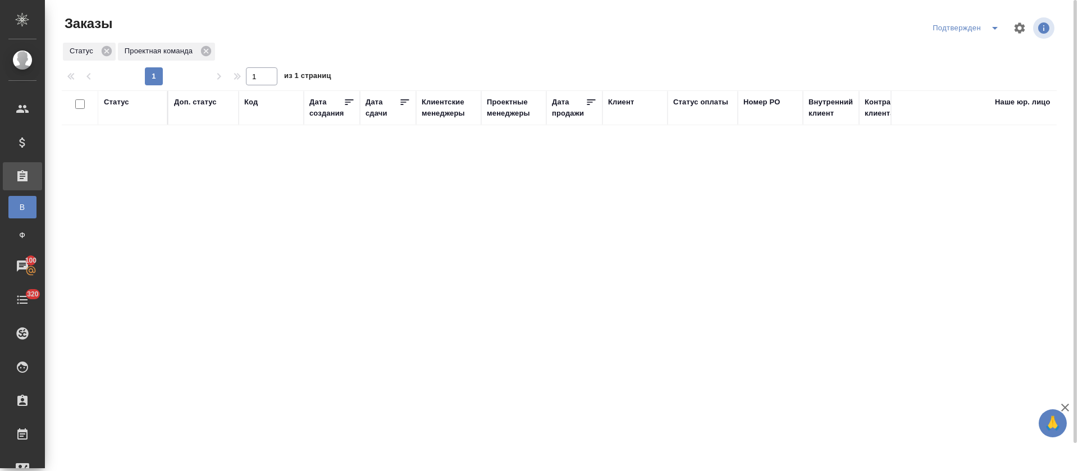
click at [995, 23] on icon "split button" at bounding box center [994, 27] width 13 height 13
click at [980, 70] on li "В работе" at bounding box center [967, 69] width 119 height 18
